Goal: Check status: Check status

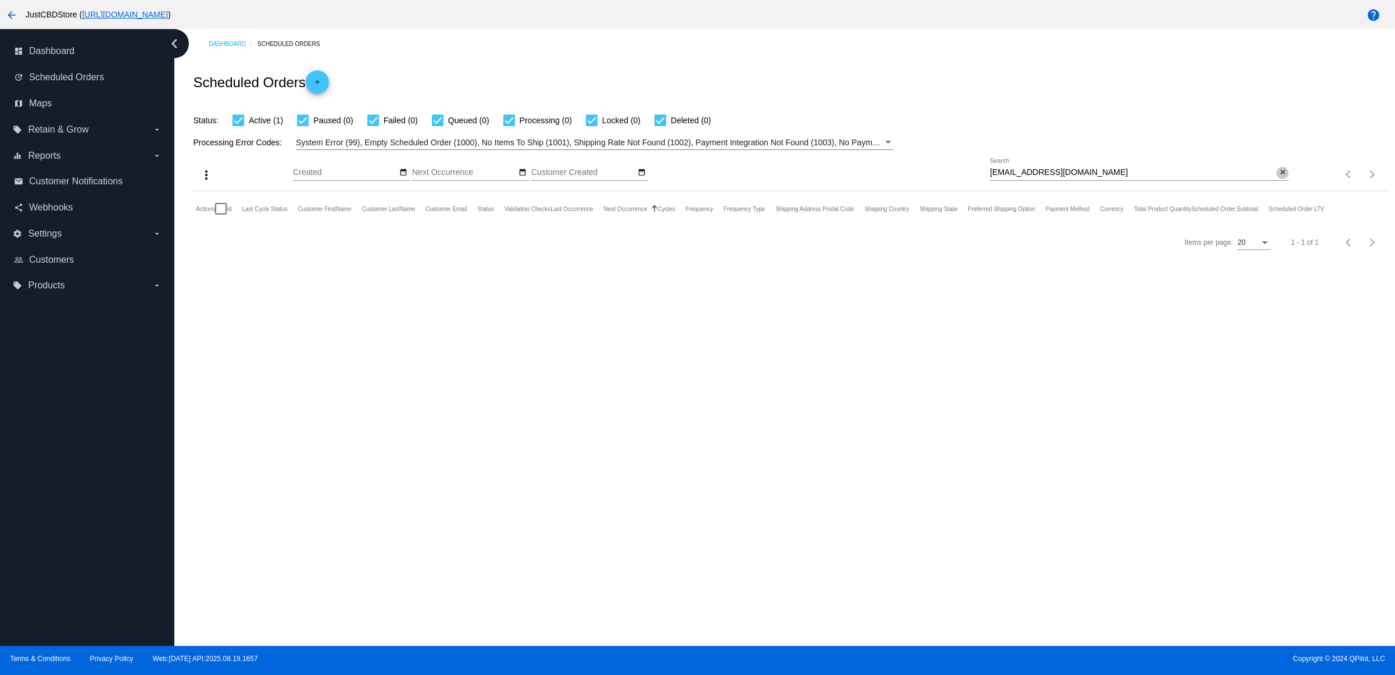
click at [1279, 177] on mat-icon "close" at bounding box center [1283, 172] width 8 height 9
click at [1280, 177] on input "Search" at bounding box center [1139, 172] width 299 height 9
click at [1279, 177] on input "Search" at bounding box center [1139, 172] width 299 height 9
paste input "[EMAIL_ADDRESS][DOMAIN_NAME]"
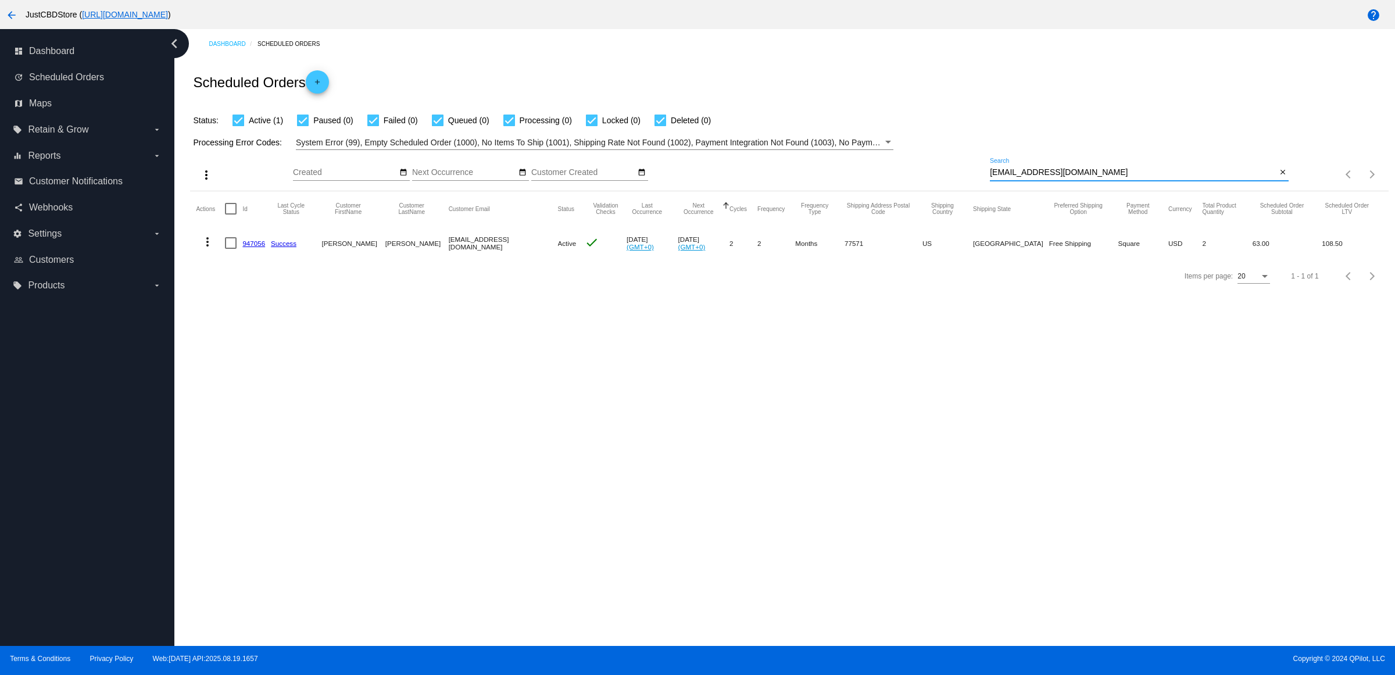
type input "[EMAIL_ADDRESS][DOMAIN_NAME]"
click at [263, 260] on mat-cell "947056" at bounding box center [256, 243] width 28 height 34
click at [263, 247] on link "947056" at bounding box center [253, 243] width 23 height 8
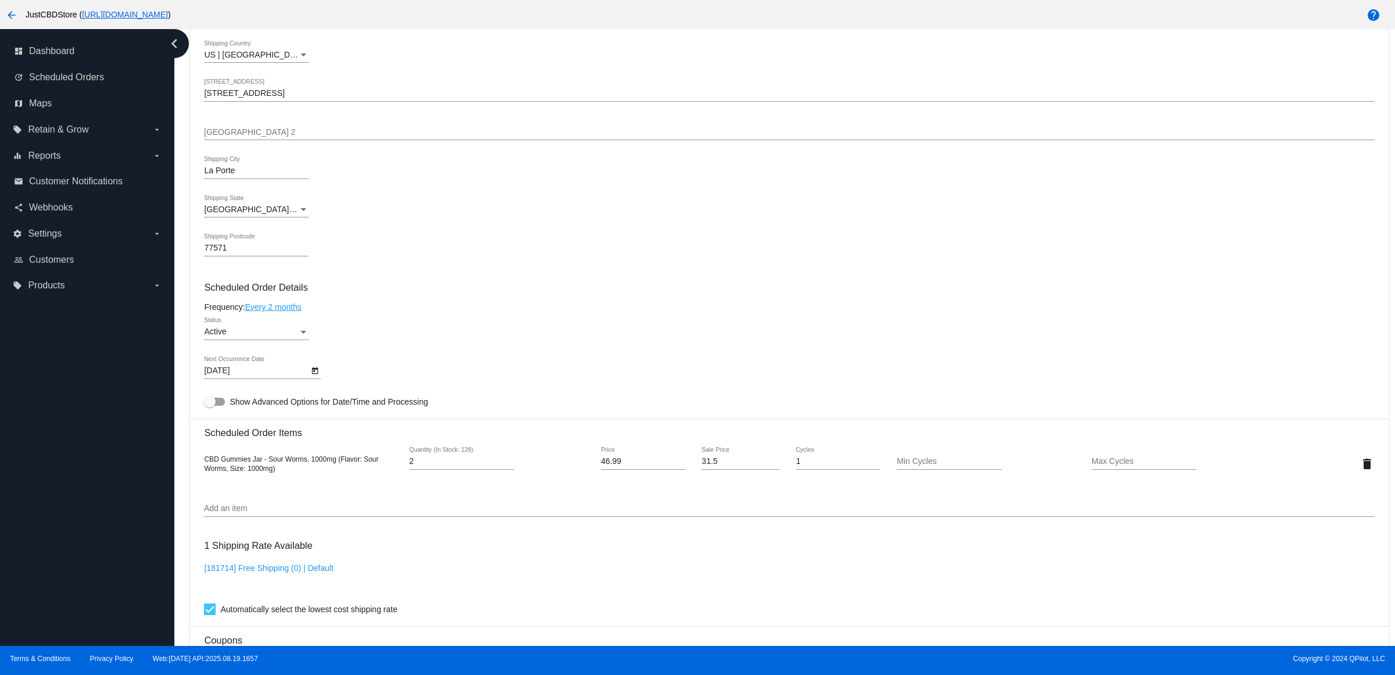
scroll to position [327, 0]
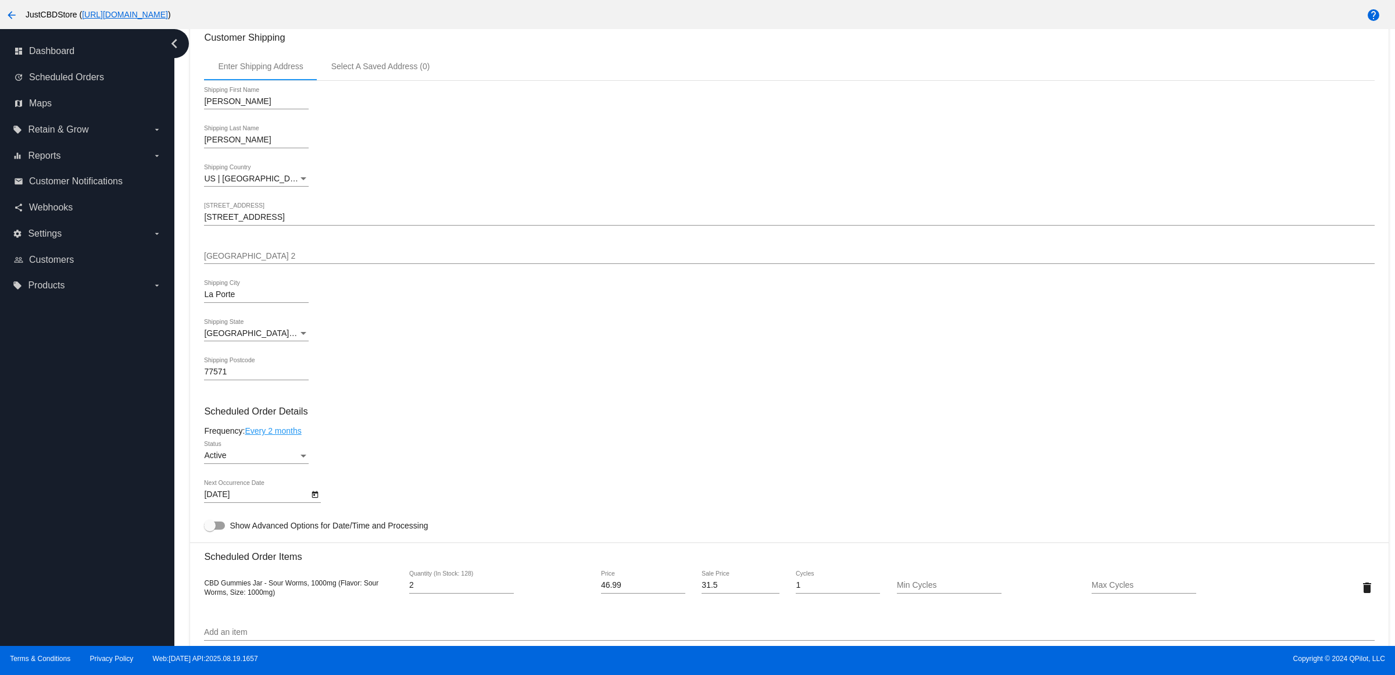
click at [319, 502] on icon "Open calendar" at bounding box center [315, 495] width 8 height 14
click at [446, 329] on div at bounding box center [697, 337] width 1395 height 675
